Goal: Task Accomplishment & Management: Use online tool/utility

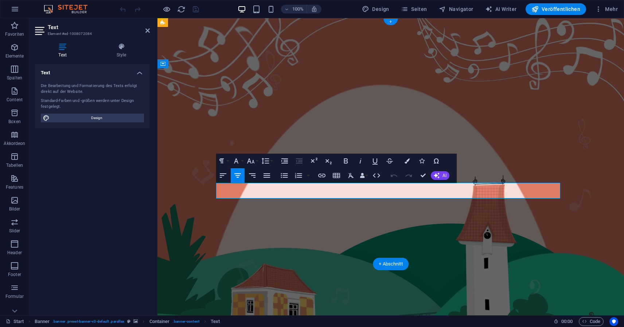
drag, startPoint x: 445, startPoint y: 191, endPoint x: 407, endPoint y: 193, distance: 38.4
click at [408, 161] on icon "button" at bounding box center [406, 160] width 5 height 5
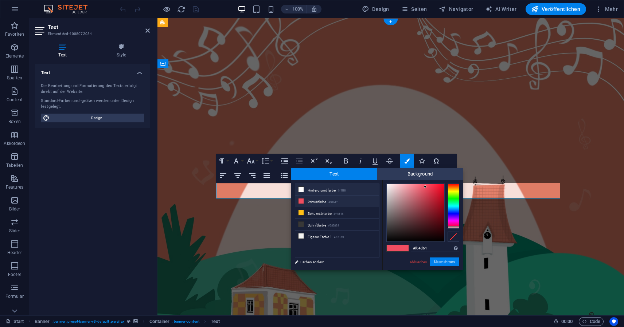
click at [326, 192] on li "Hintergrundfarbe #ffffff" at bounding box center [337, 190] width 84 height 12
type input "#ffffff"
click at [442, 262] on button "Übernehmen" at bounding box center [444, 262] width 30 height 9
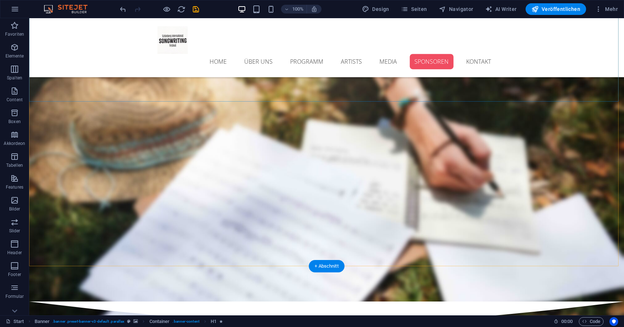
scroll to position [3595, 0]
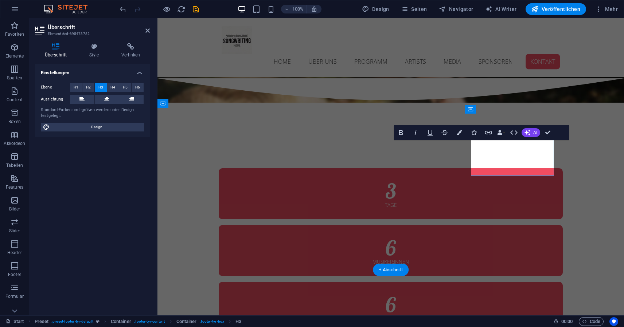
scroll to position [3568, 0]
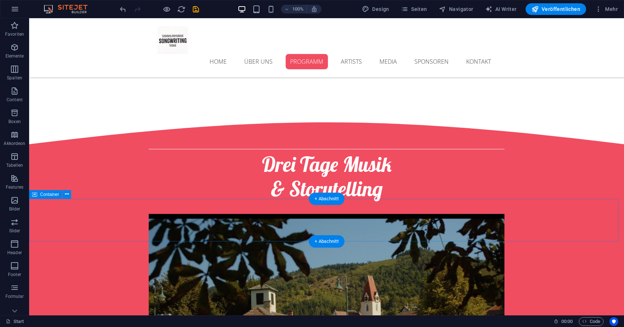
scroll to position [946, 0]
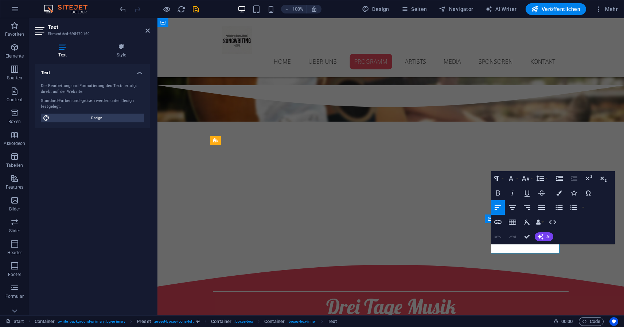
drag, startPoint x: 534, startPoint y: 248, endPoint x: 488, endPoint y: 247, distance: 46.6
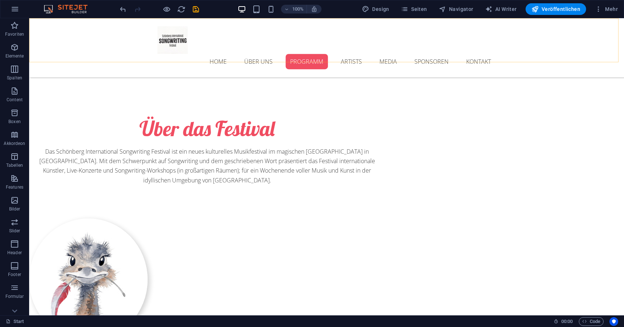
scroll to position [432, 0]
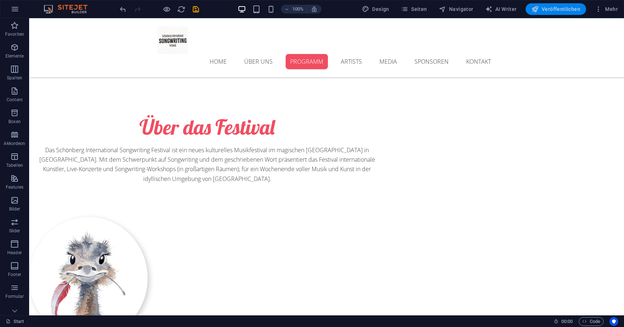
click at [566, 9] on span "Veröffentlichen" at bounding box center [555, 8] width 49 height 7
checkbox input "false"
